Goal: Transaction & Acquisition: Purchase product/service

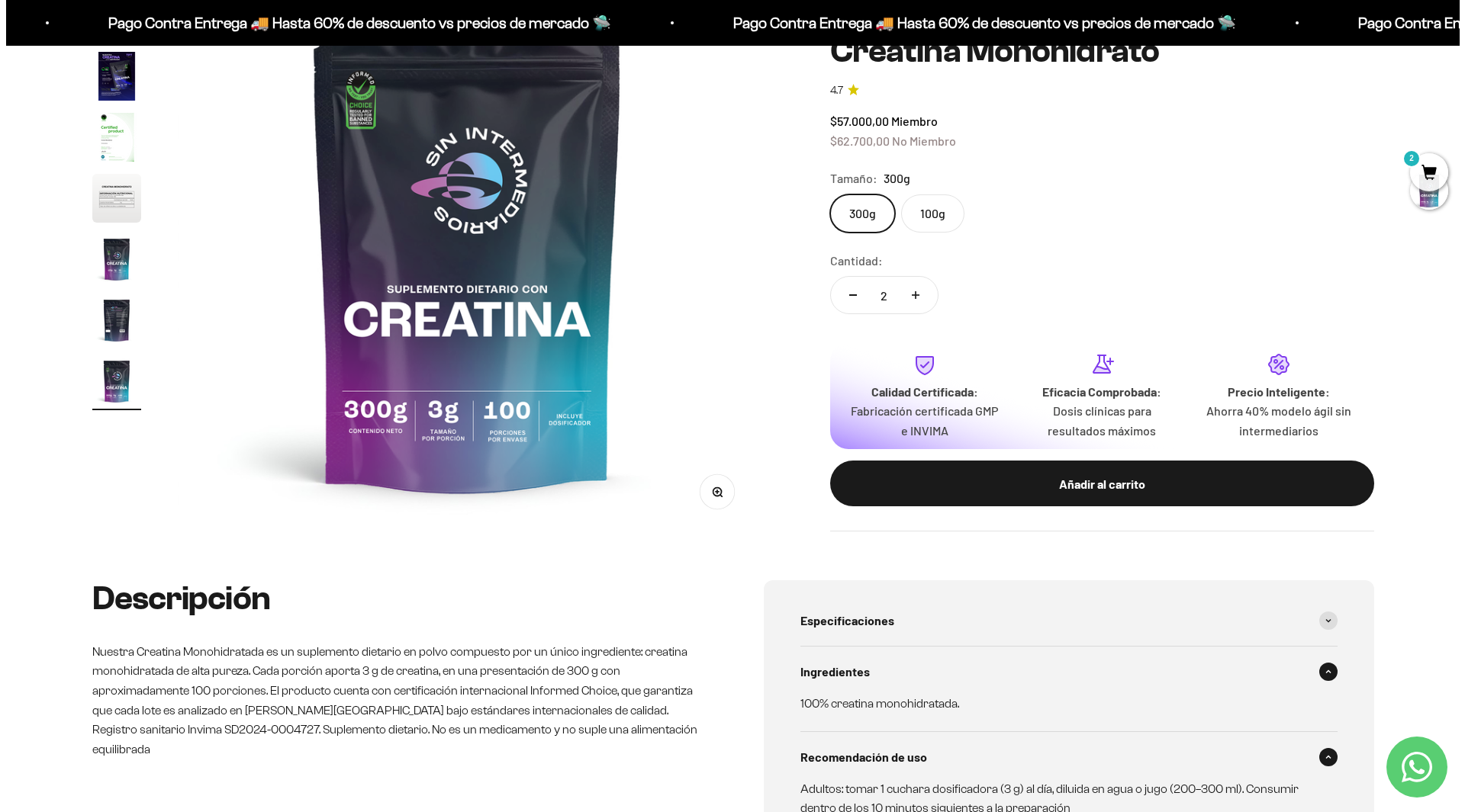
scroll to position [228, 0]
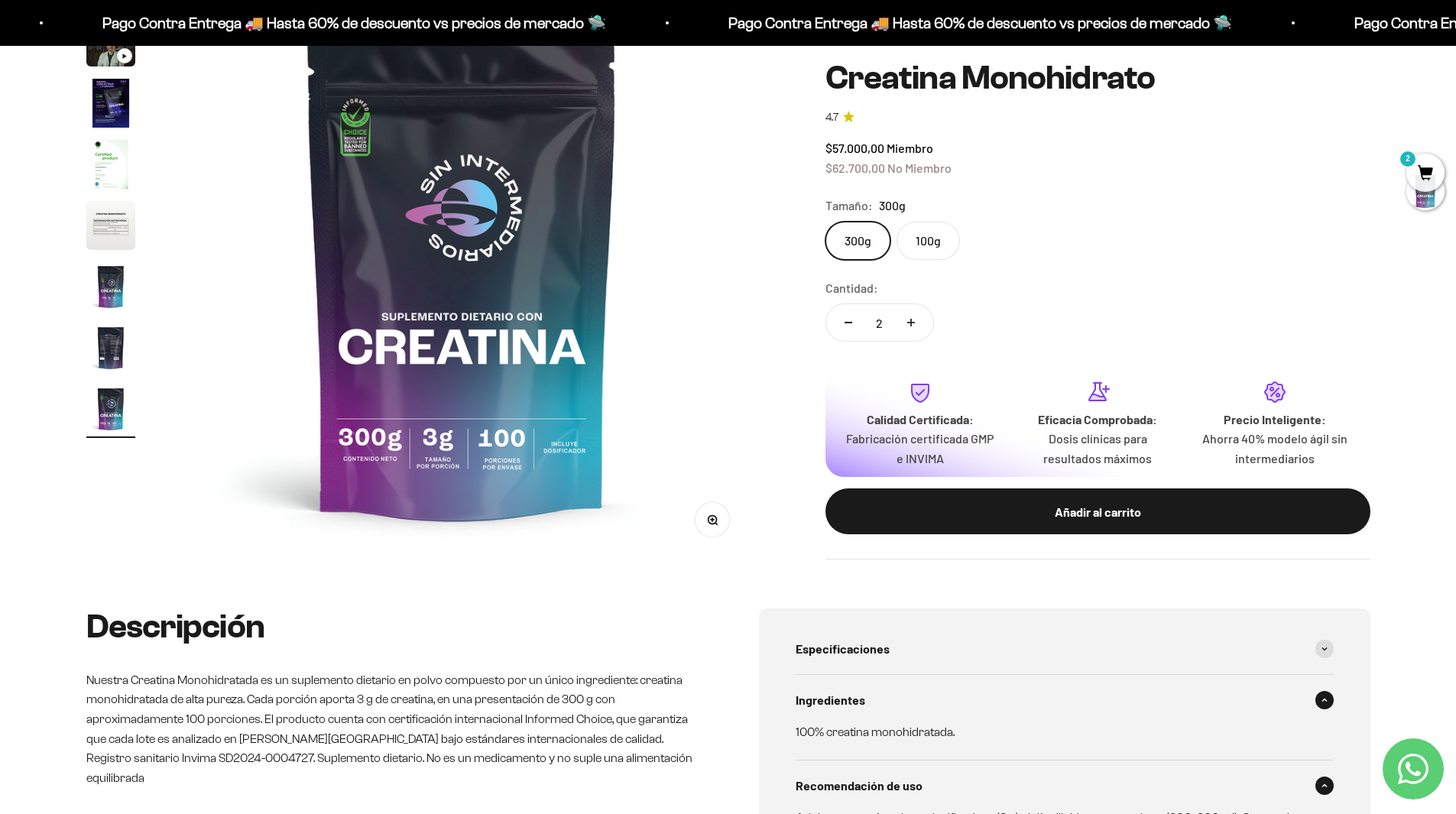
click at [1431, 169] on span "2" at bounding box center [1425, 172] width 38 height 38
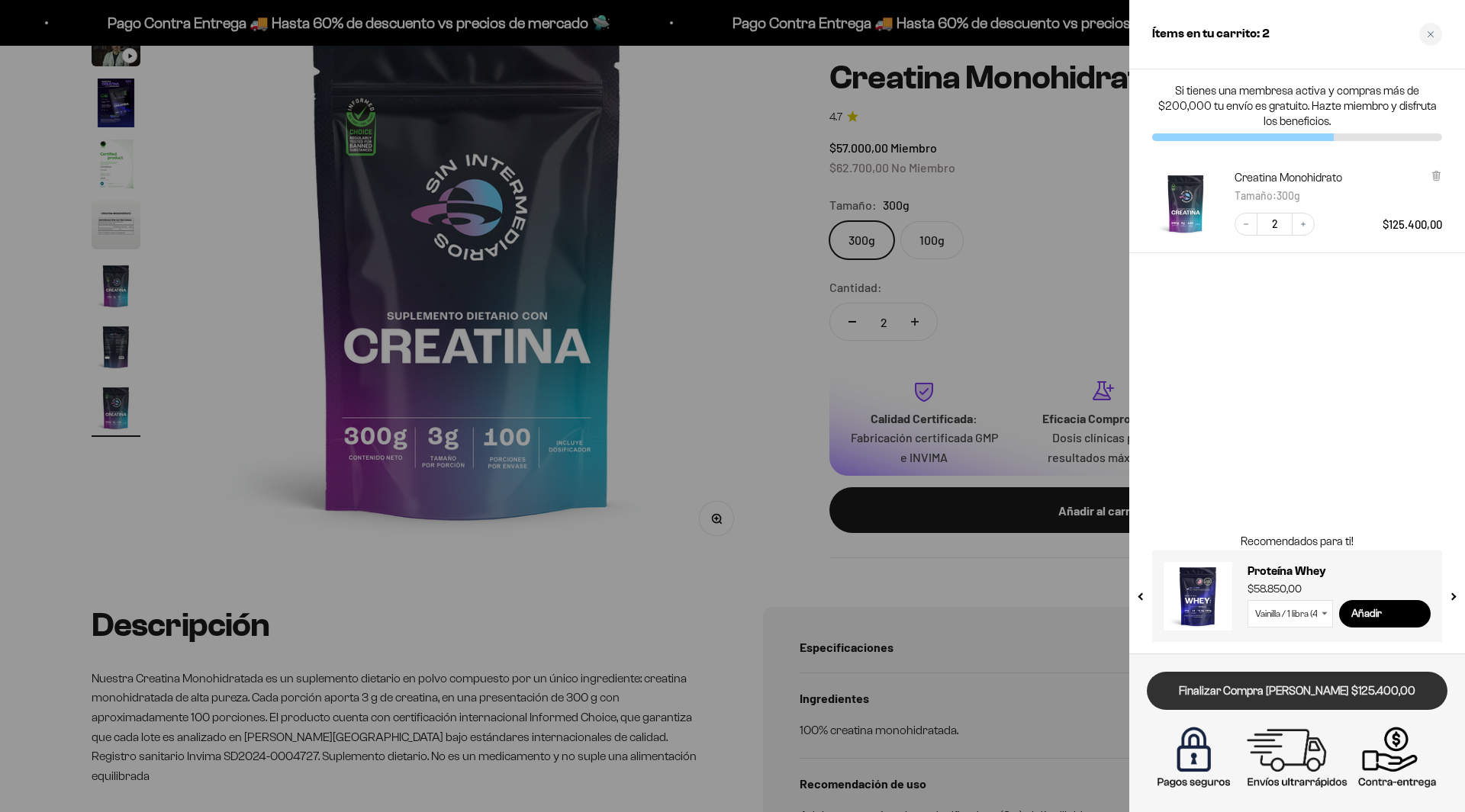
click at [1265, 689] on link "Finalizar Compra [PERSON_NAME] $125.400,00" at bounding box center [1297, 691] width 300 height 39
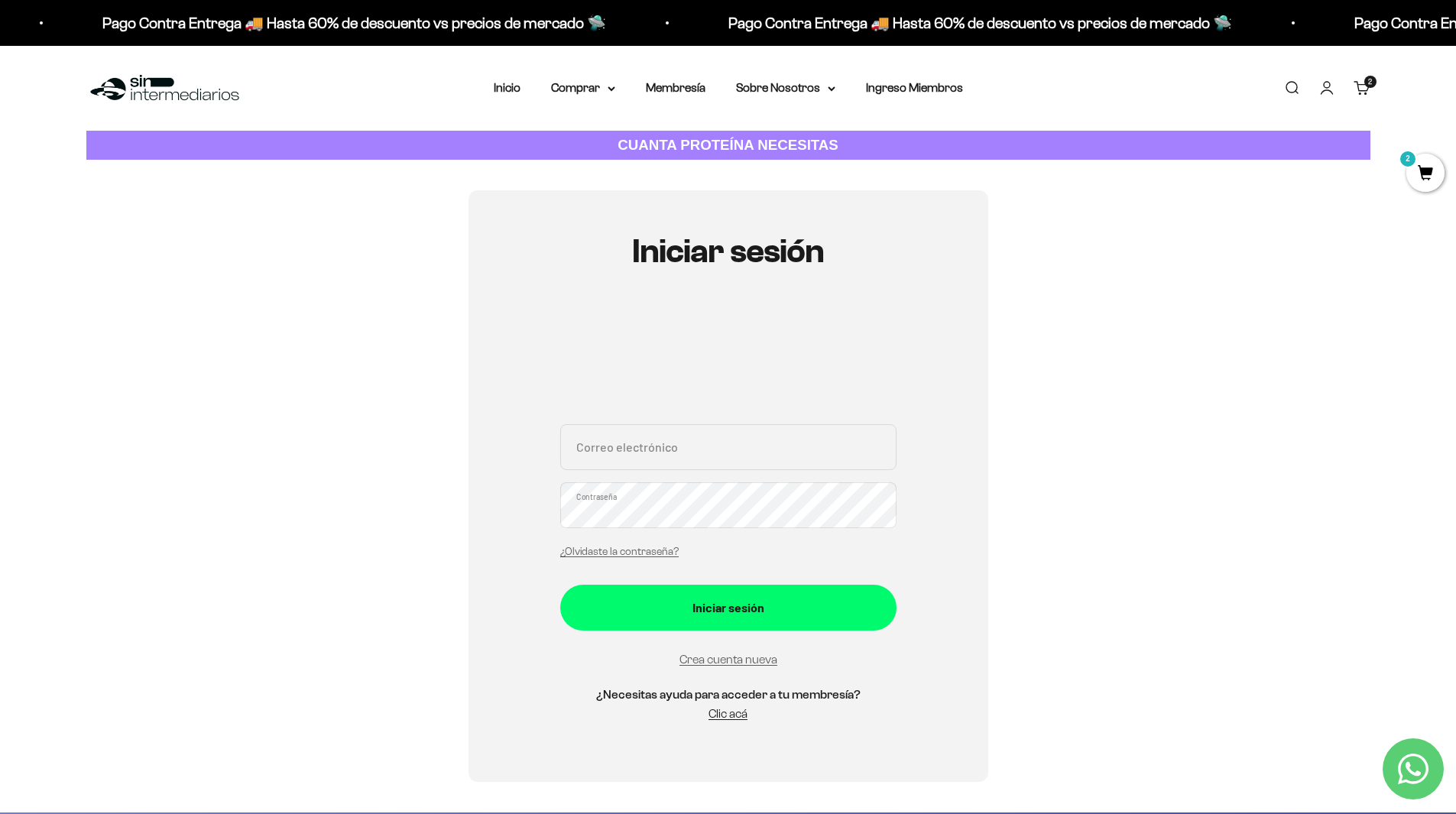
click at [1359, 83] on link "Carrito 2 artículos 2" at bounding box center [1362, 88] width 17 height 17
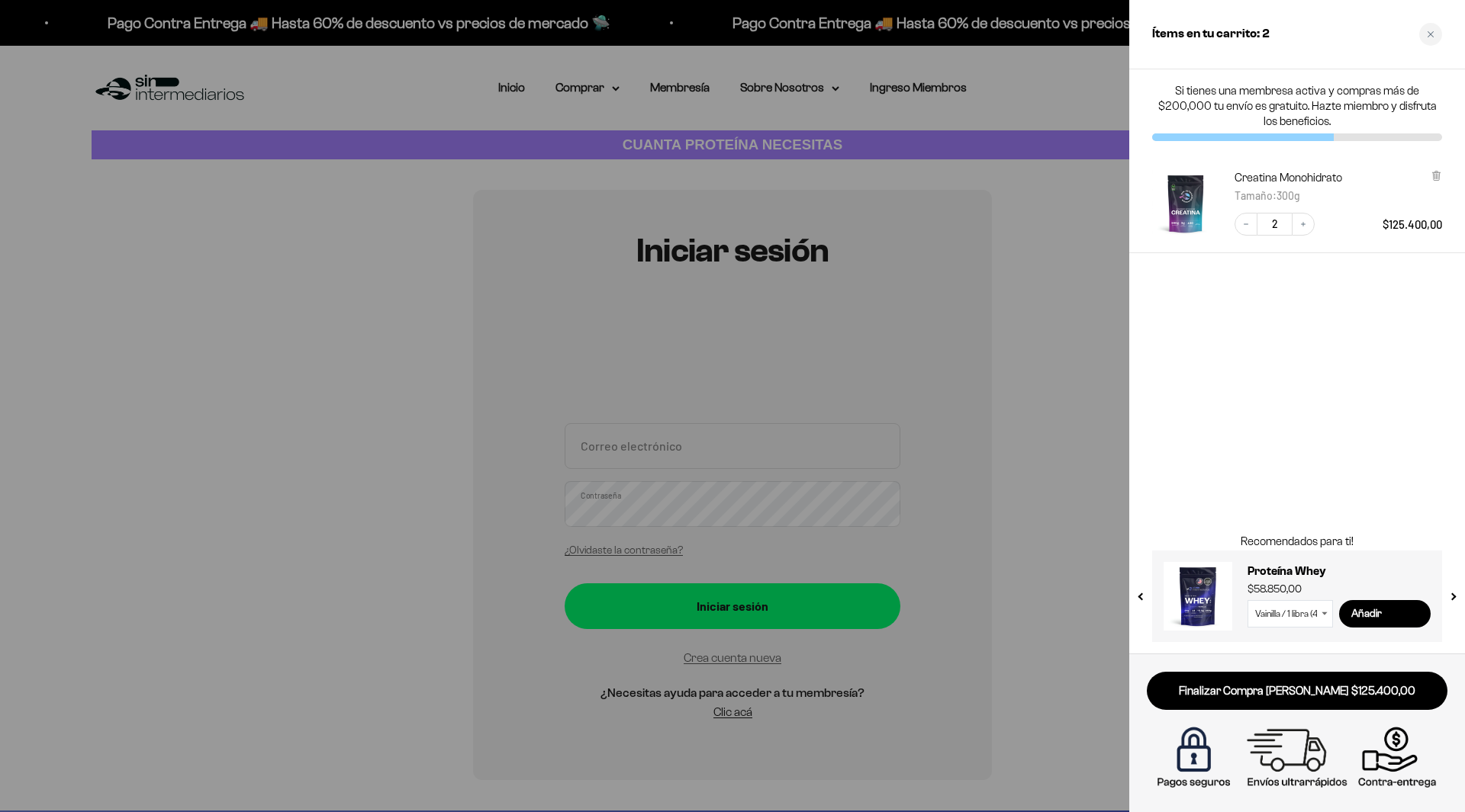
click at [1080, 312] on div at bounding box center [732, 406] width 1465 height 812
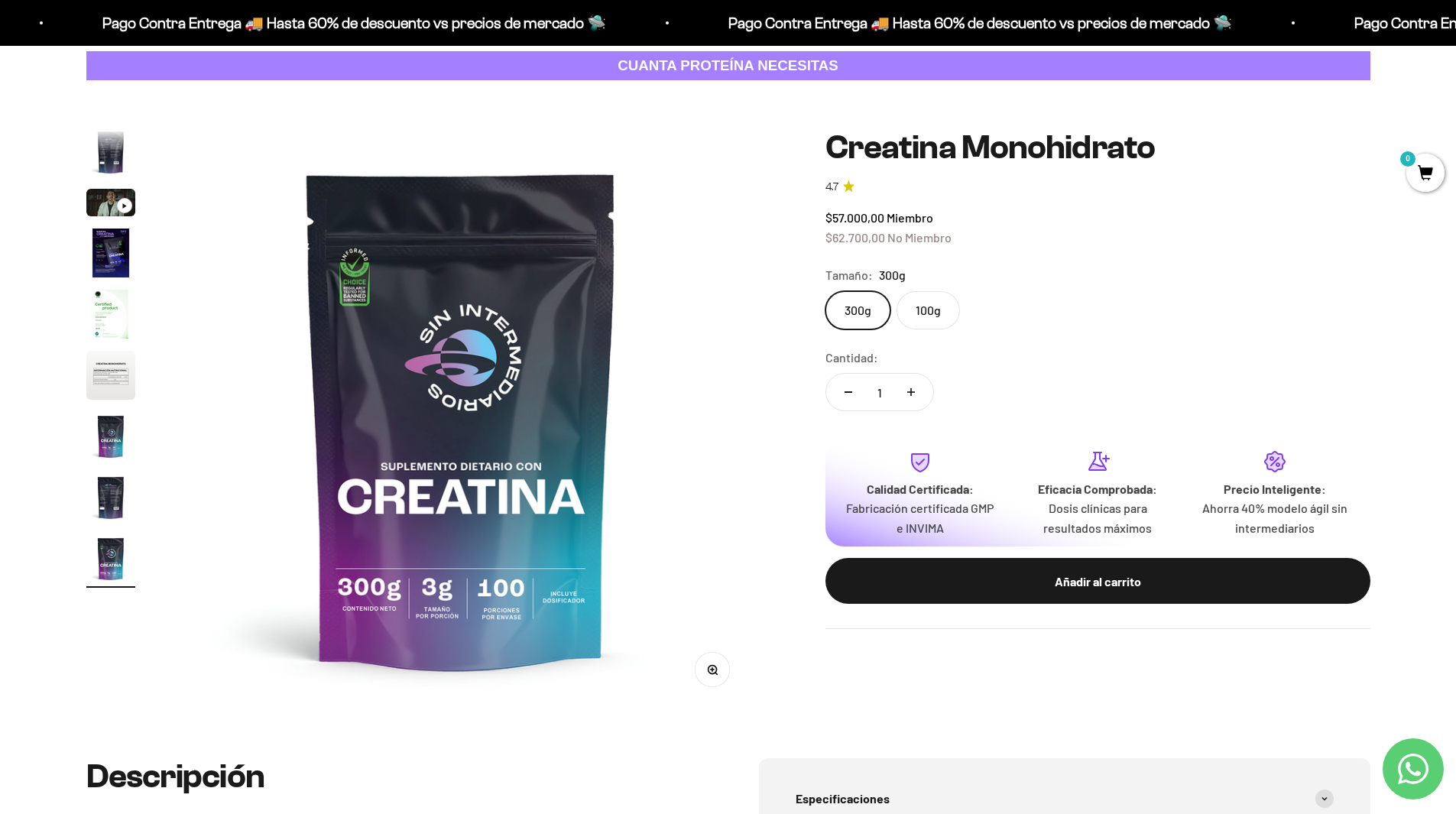
scroll to position [77, 0]
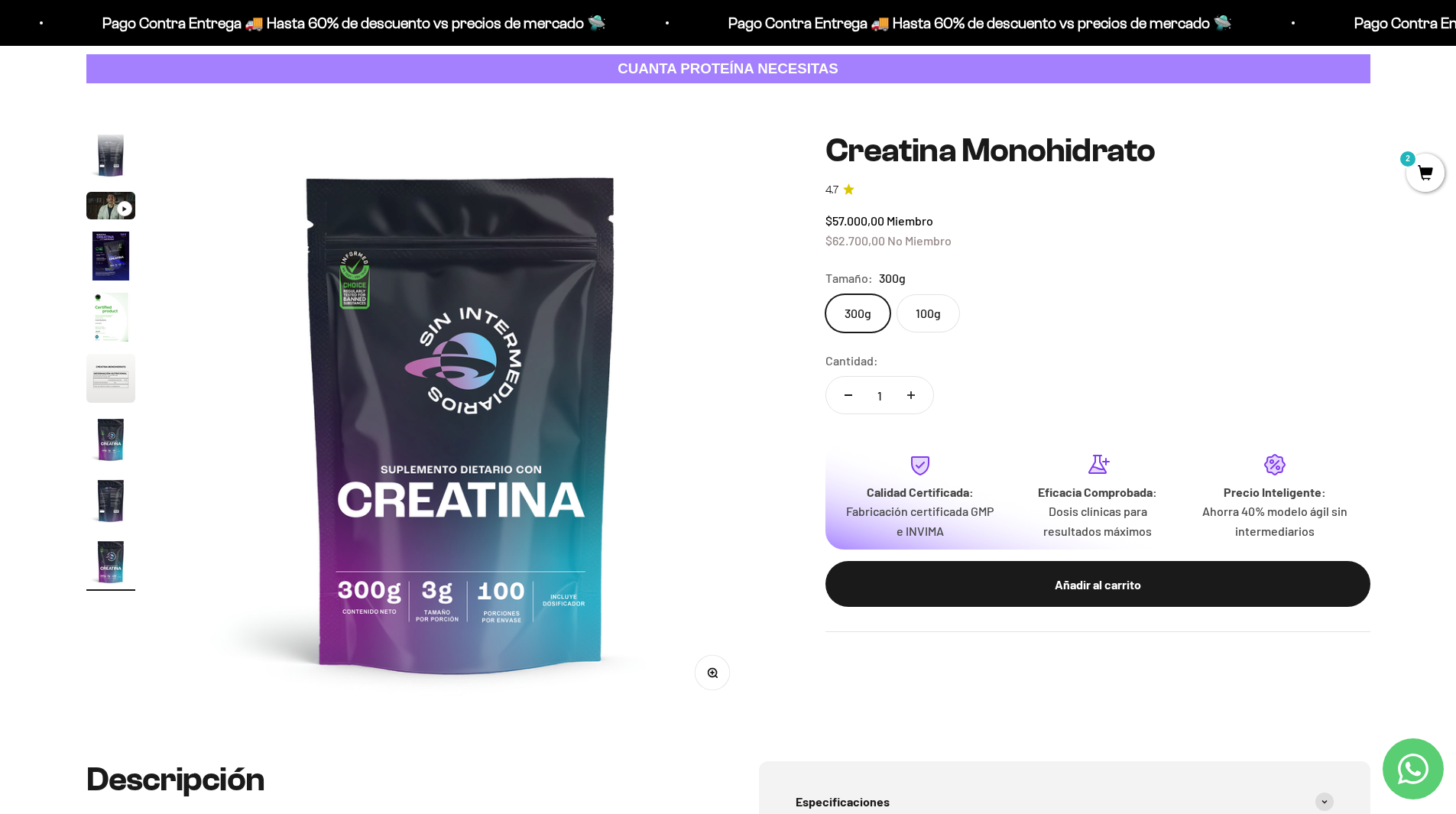
click at [923, 312] on label "100g" at bounding box center [928, 313] width 63 height 38
click at [825, 294] on input "100g" at bounding box center [825, 293] width 1 height 1
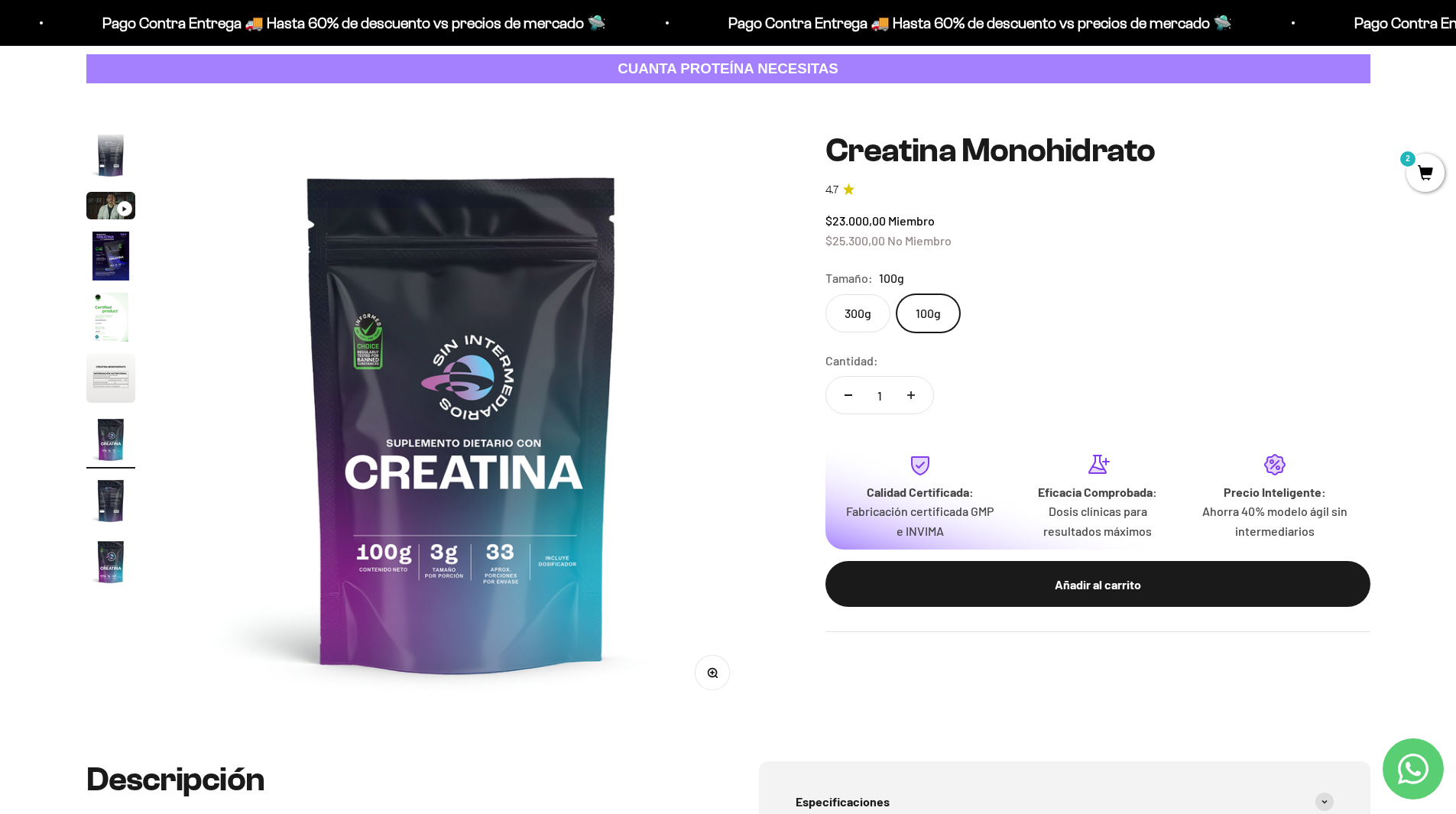
click at [848, 310] on label "300g" at bounding box center [857, 313] width 65 height 38
click at [825, 294] on input "300g" at bounding box center [825, 293] width 1 height 1
